Goal: Transaction & Acquisition: Purchase product/service

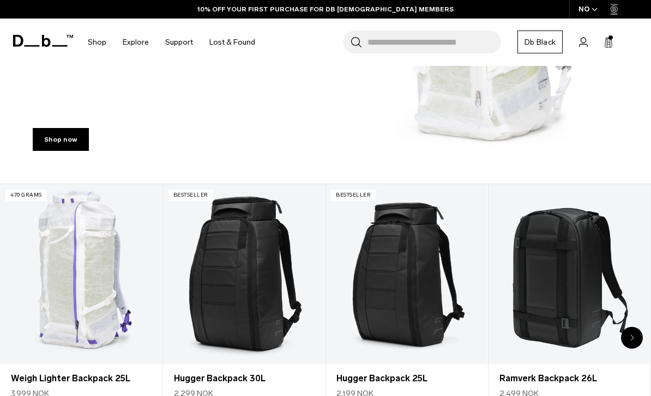
scroll to position [220, 0]
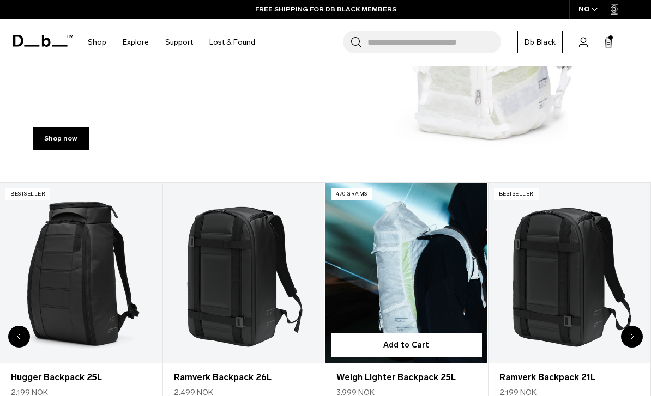
click at [428, 376] on link "Weigh Lighter Backpack 25L" at bounding box center [406, 377] width 140 height 13
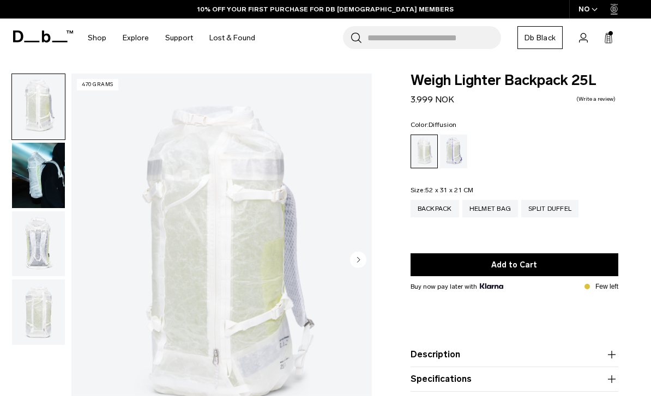
click at [43, 306] on img "button" at bounding box center [38, 312] width 53 height 65
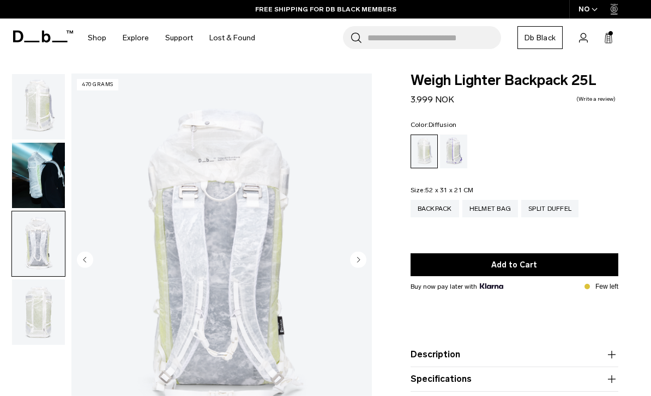
click at [38, 34] on icon at bounding box center [43, 37] width 60 height 12
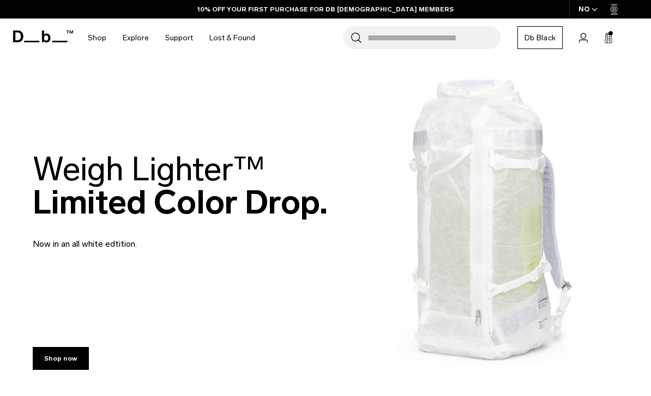
click at [38, 35] on icon at bounding box center [43, 37] width 60 height 12
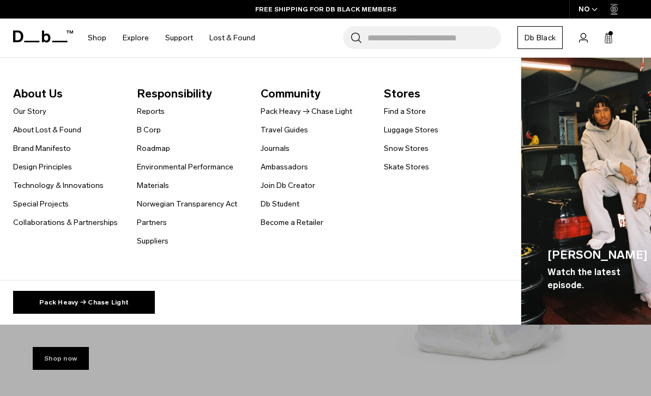
click at [409, 92] on span "Stores" at bounding box center [443, 93] width 118 height 17
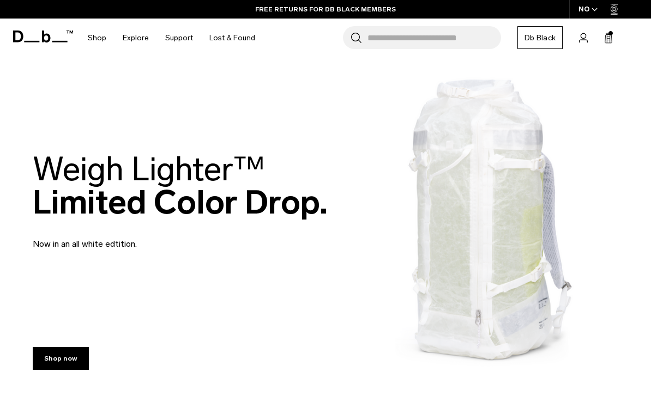
click at [104, 43] on link "Shop" at bounding box center [97, 38] width 19 height 39
click at [50, 31] on icon at bounding box center [43, 37] width 60 height 12
click at [43, 33] on icon at bounding box center [46, 37] width 9 height 12
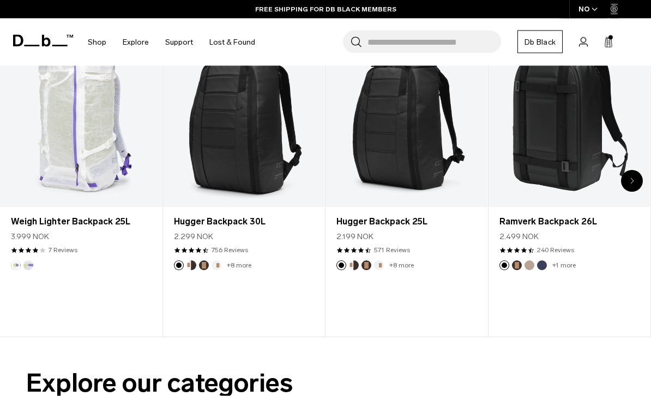
scroll to position [377, 0]
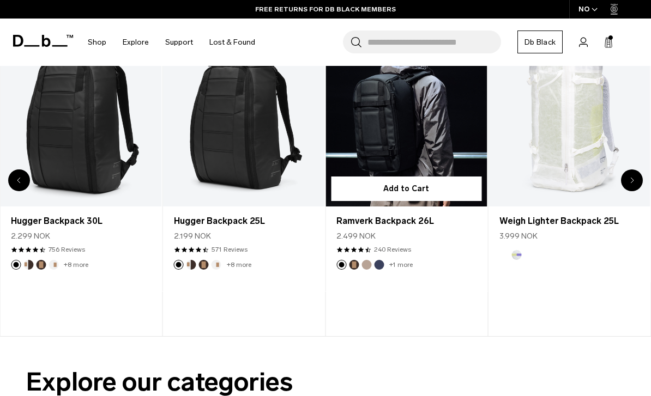
click at [417, 220] on link "Ramverk Backpack 26L" at bounding box center [406, 221] width 140 height 13
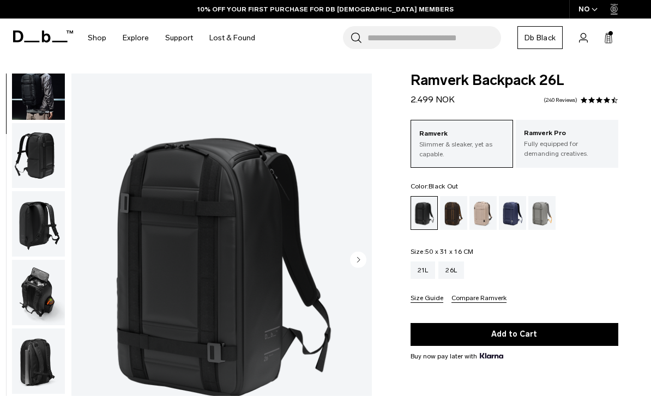
click at [40, 295] on img "button" at bounding box center [38, 292] width 53 height 65
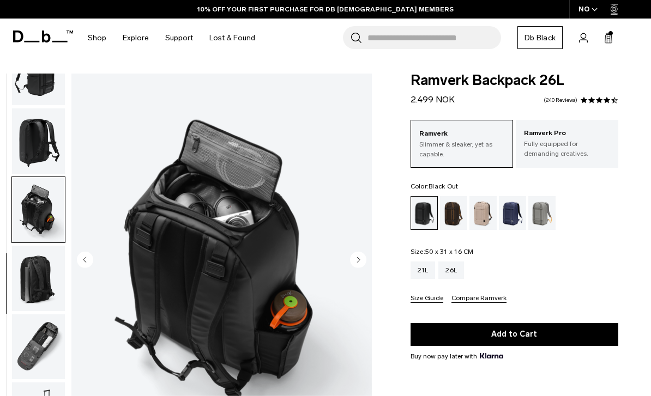
scroll to position [178, 0]
click at [44, 143] on img "button" at bounding box center [38, 141] width 53 height 65
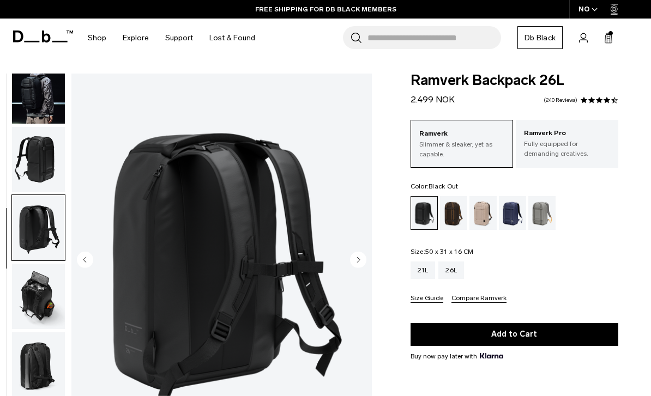
click at [35, 167] on img "button" at bounding box center [38, 159] width 53 height 65
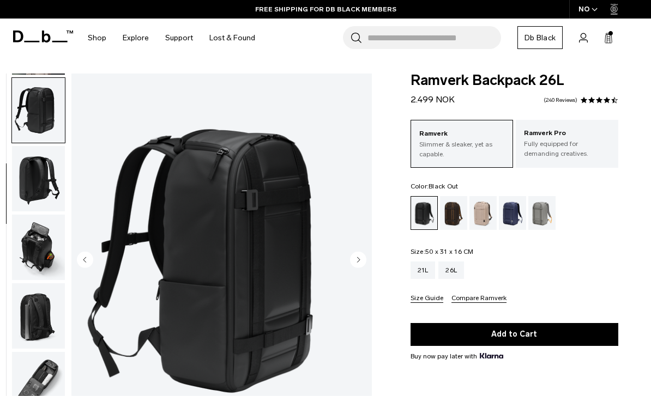
scroll to position [139, 0]
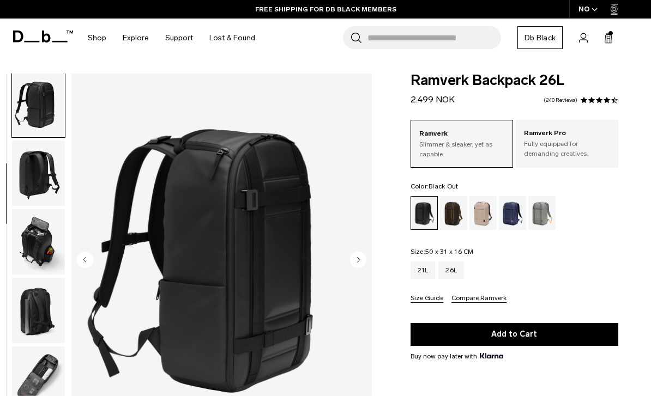
click at [47, 178] on img "button" at bounding box center [38, 173] width 53 height 65
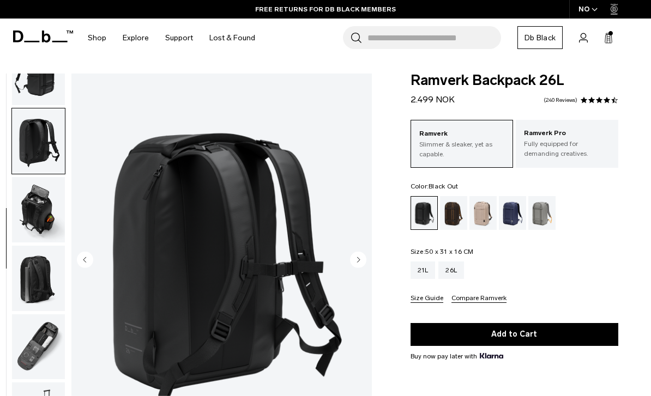
scroll to position [178, 0]
click at [41, 219] on img "button" at bounding box center [38, 209] width 53 height 65
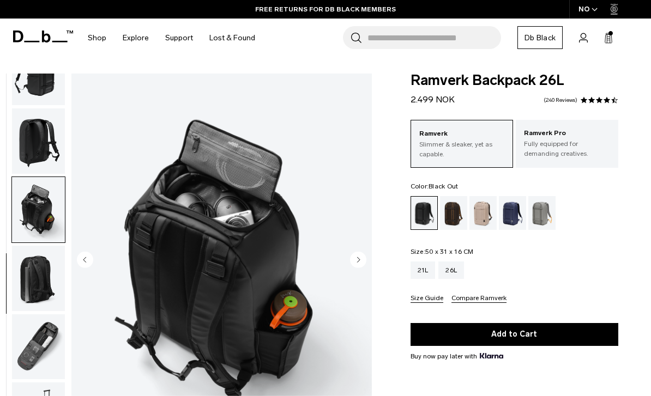
scroll to position [28, 0]
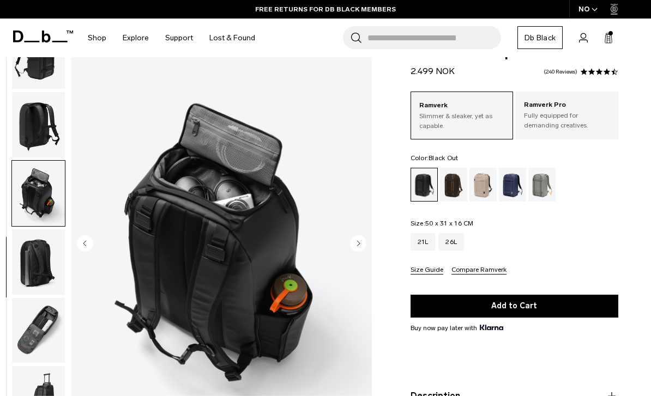
click at [41, 267] on img "button" at bounding box center [38, 262] width 53 height 65
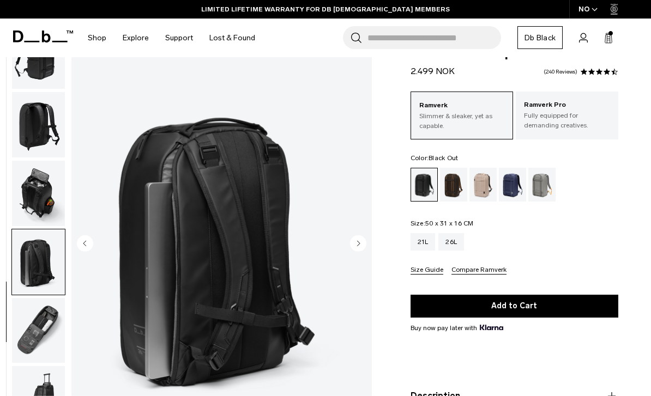
click at [40, 323] on img "button" at bounding box center [38, 330] width 53 height 65
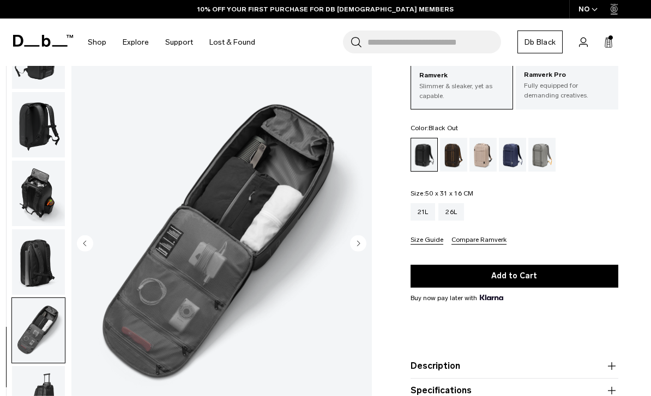
scroll to position [57, 0]
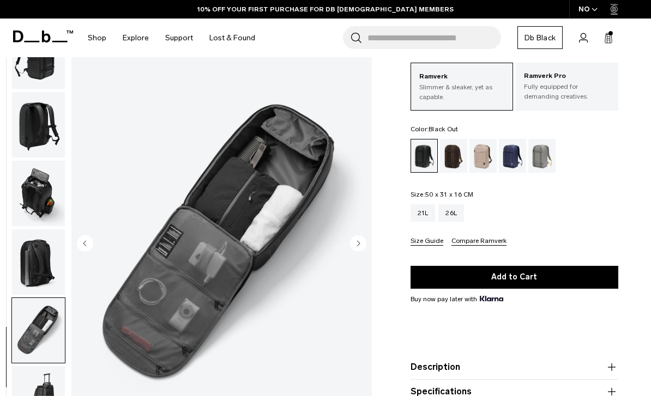
click at [424, 210] on div "21L" at bounding box center [423, 212] width 25 height 17
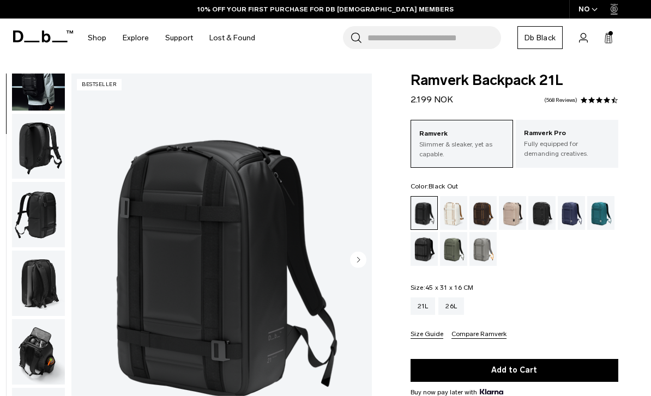
click at [41, 360] on img "button" at bounding box center [38, 352] width 53 height 65
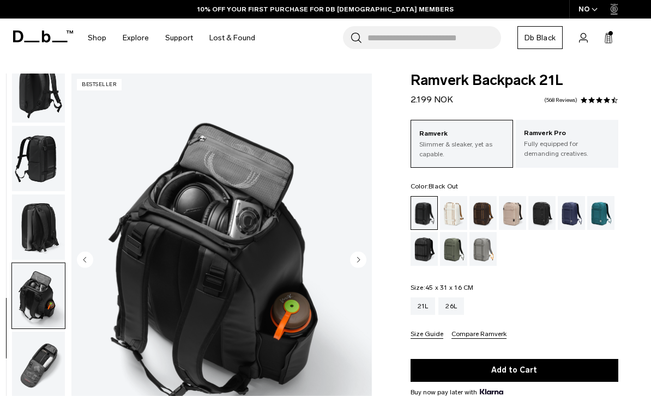
scroll to position [178, 0]
